Goal: Task Accomplishment & Management: Use online tool/utility

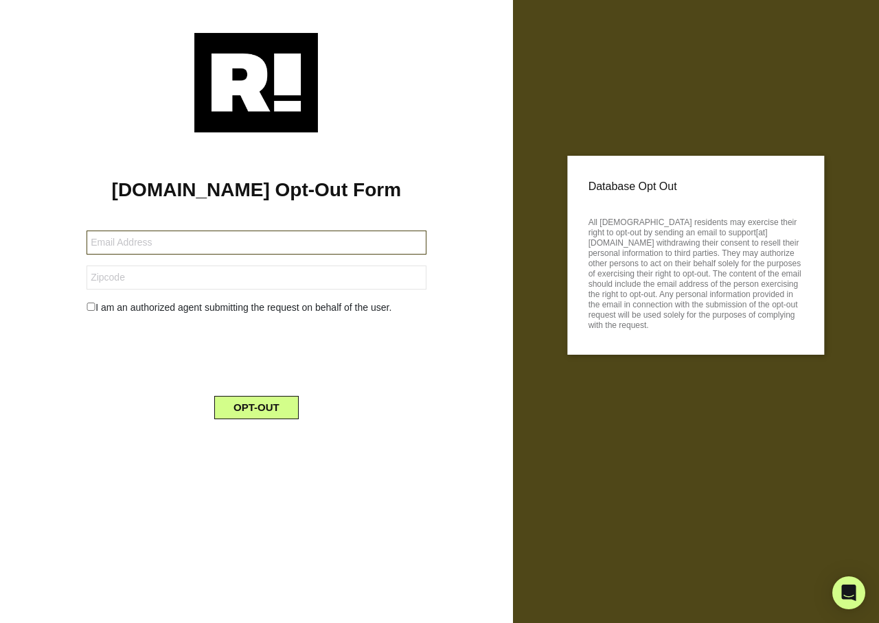
type input "[EMAIL_ADDRESS][DOMAIN_NAME]"
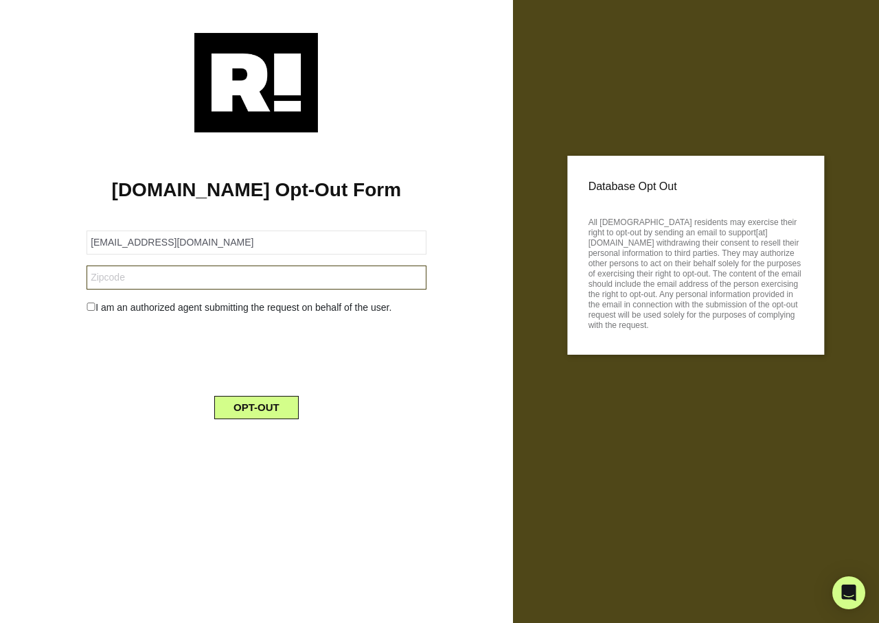
type input "75077"
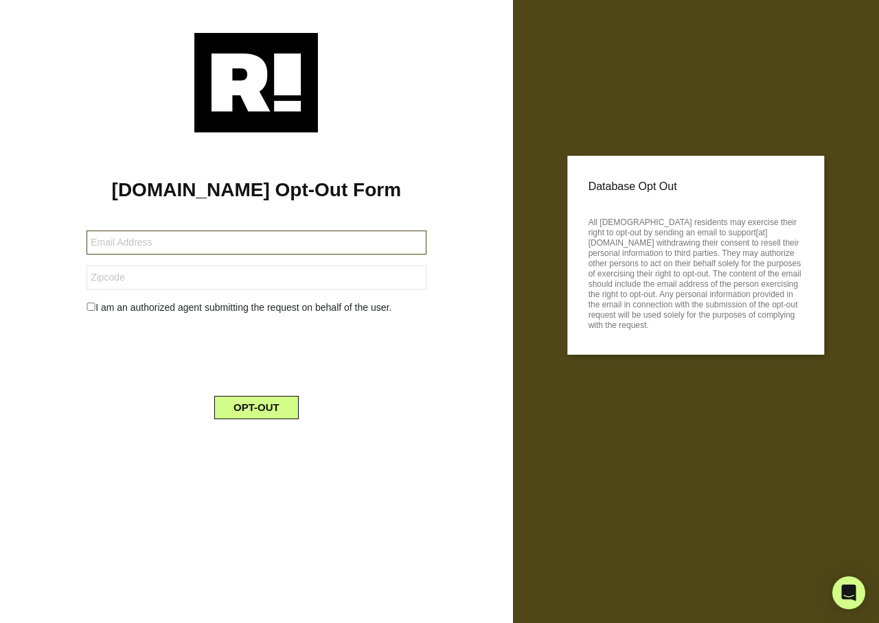
type input "[EMAIL_ADDRESS][DOMAIN_NAME]"
type input "37922"
